Goal: Transaction & Acquisition: Download file/media

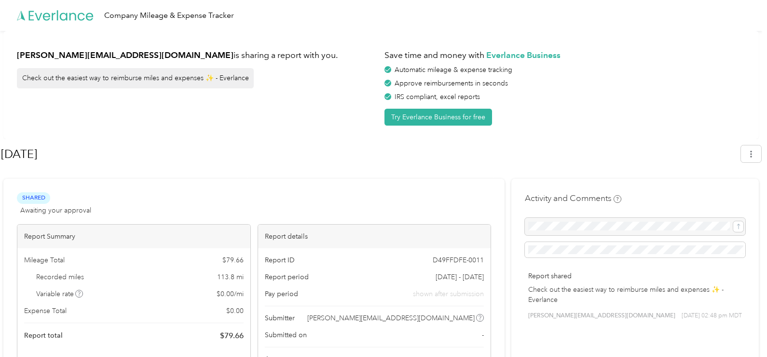
click at [554, 226] on div at bounding box center [635, 226] width 221 height 17
click at [755, 155] on icon "button" at bounding box center [751, 154] width 7 height 7
click at [736, 194] on span "Download" at bounding box center [729, 199] width 32 height 10
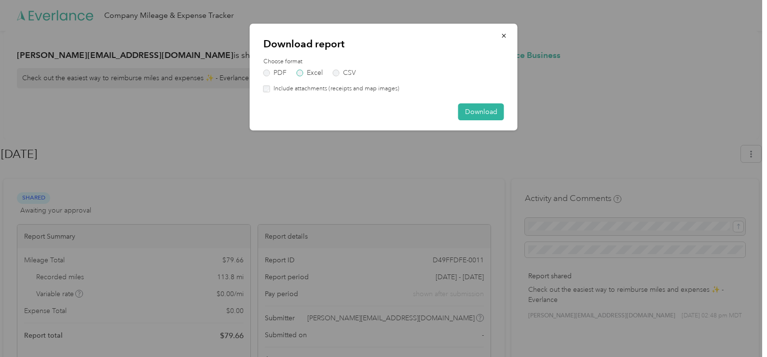
click at [299, 73] on label "Excel" at bounding box center [310, 72] width 26 height 7
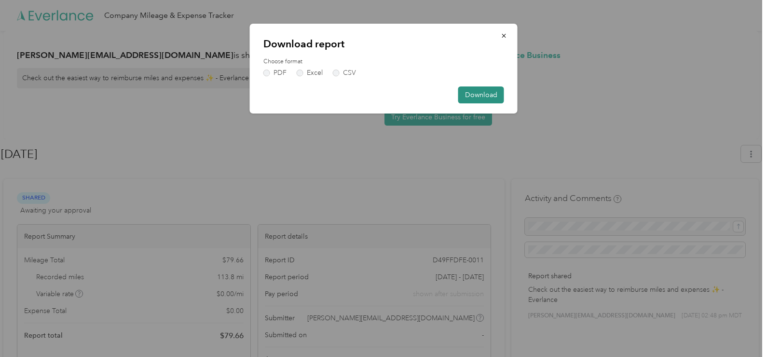
click at [487, 95] on button "Download" at bounding box center [481, 94] width 46 height 17
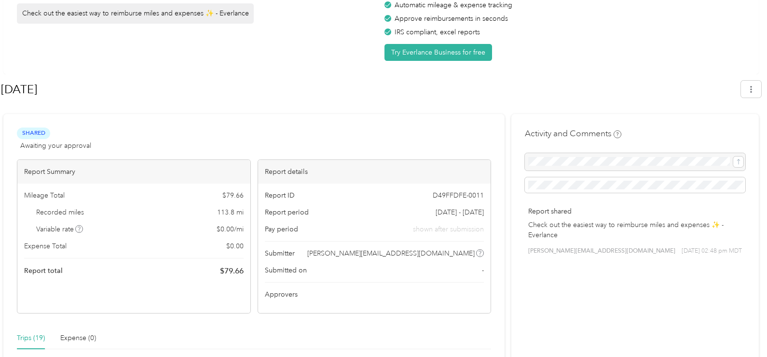
scroll to position [48, 0]
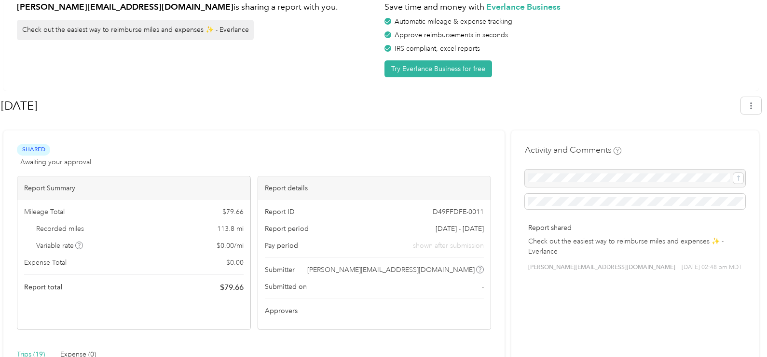
click at [722, 242] on p "Check out the easiest way to reimburse miles and expenses ✨ - Everlance" at bounding box center [635, 246] width 214 height 20
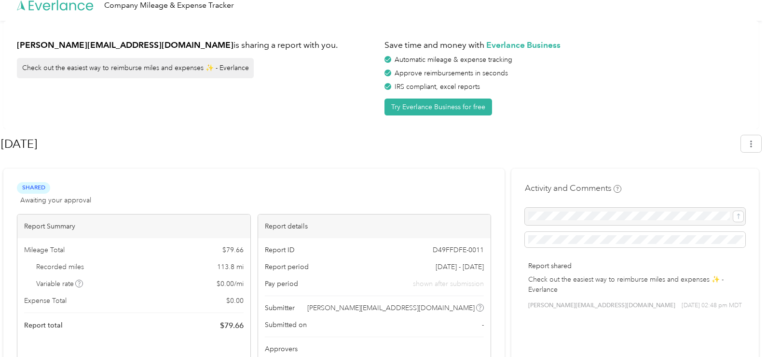
scroll to position [0, 0]
